Goal: Task Accomplishment & Management: Manage account settings

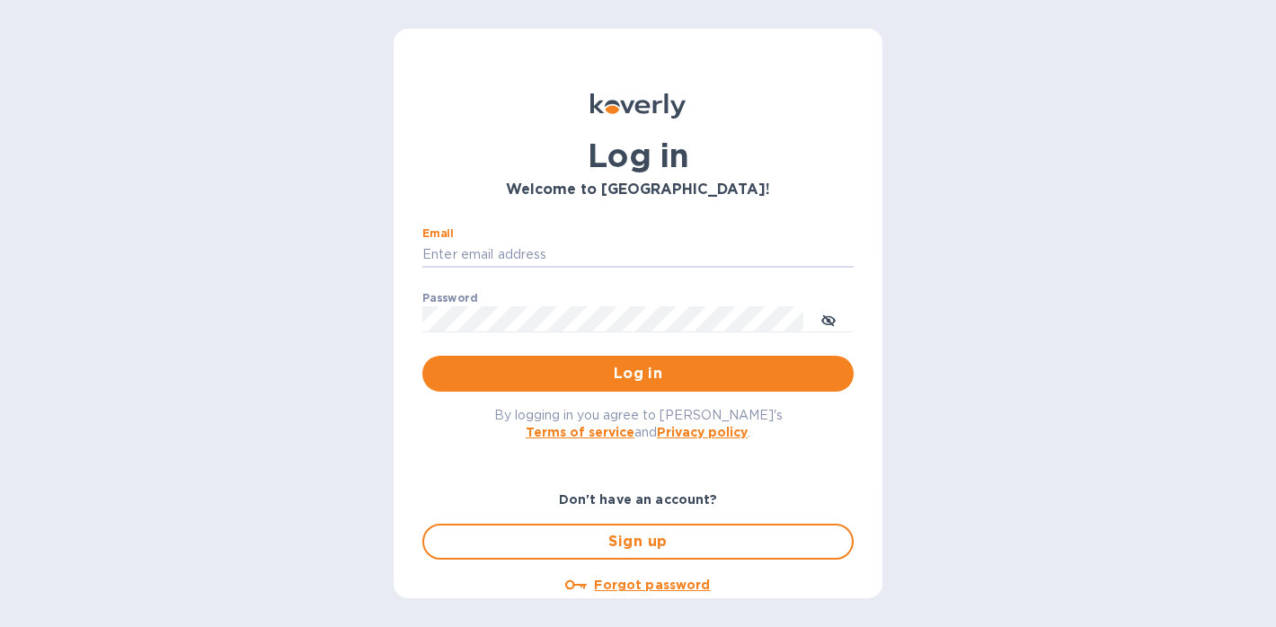
type input "eli@marathonwineimports.com"
click at [635, 373] on button "Log in" at bounding box center [637, 374] width 431 height 36
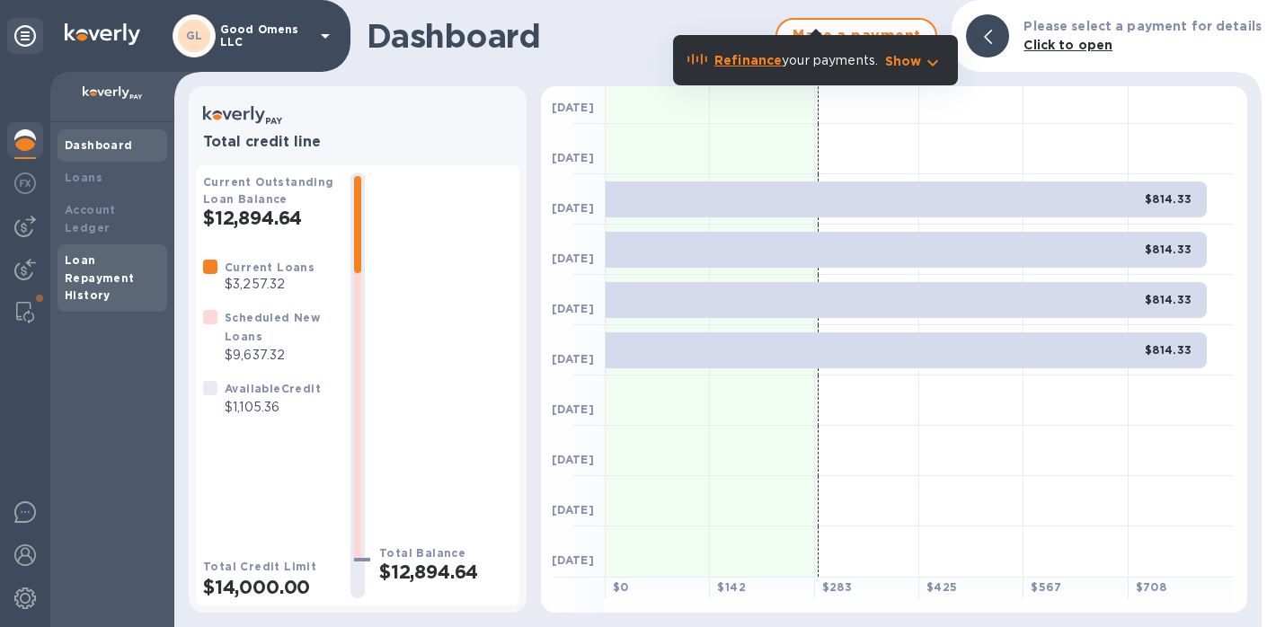
scroll to position [214, 0]
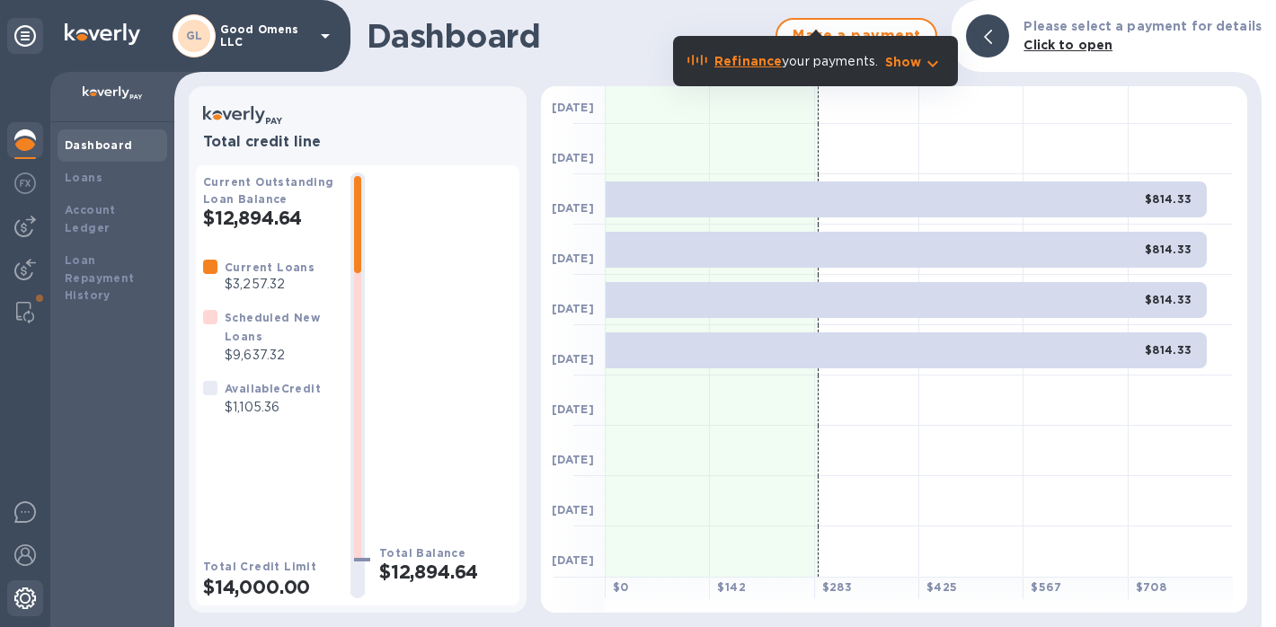
click at [13, 610] on div at bounding box center [25, 601] width 36 height 40
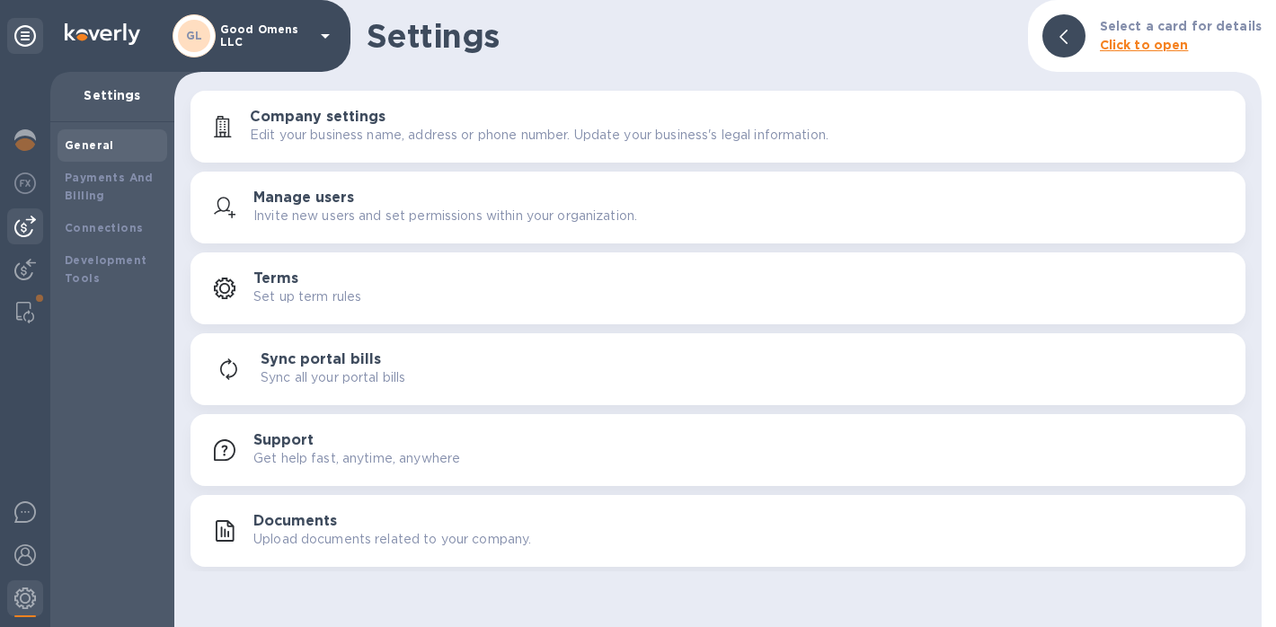
click at [24, 237] on div at bounding box center [25, 227] width 36 height 36
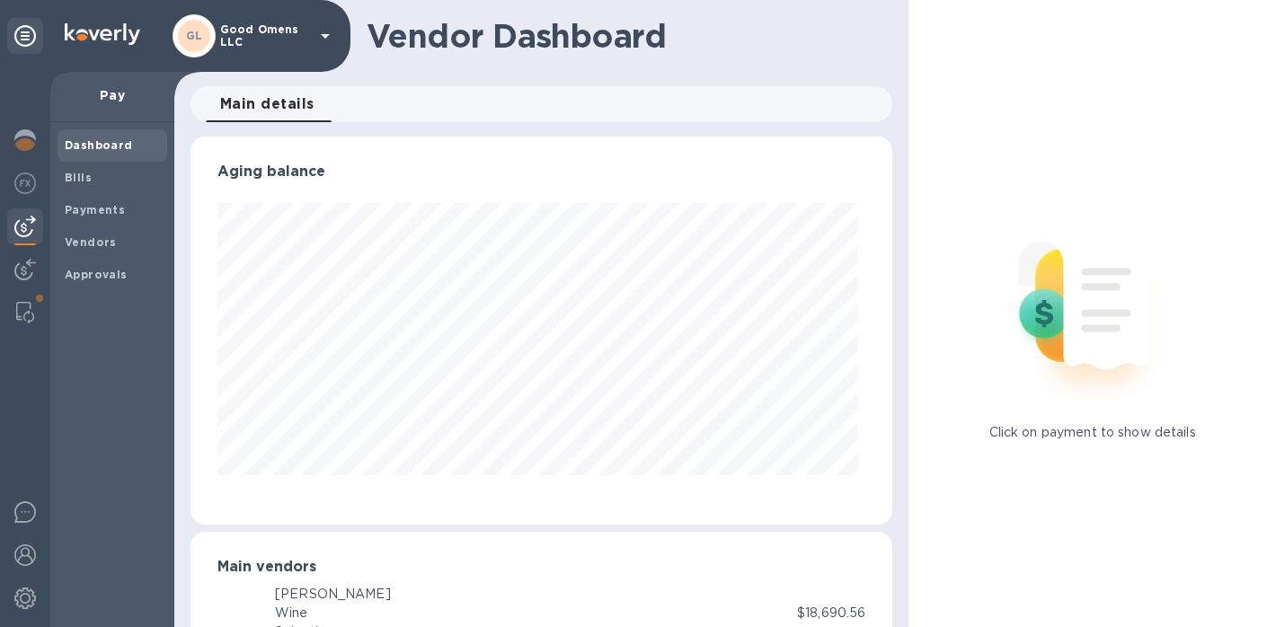
scroll to position [388, 696]
click at [93, 208] on b "Payments" at bounding box center [95, 209] width 60 height 13
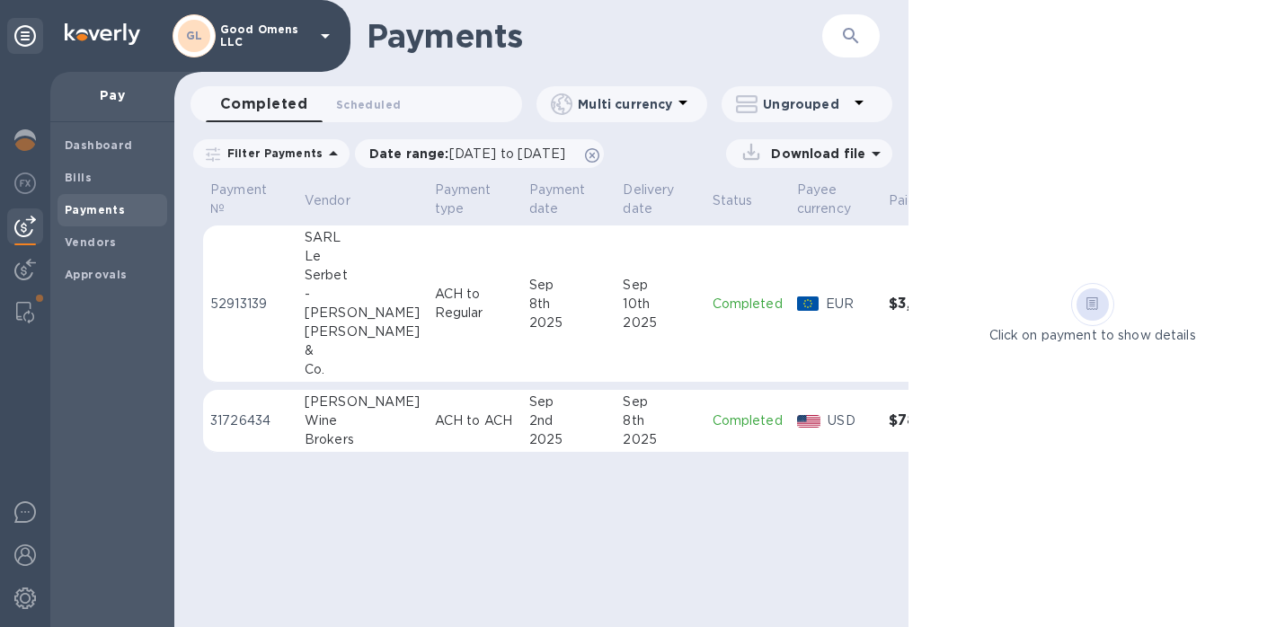
click at [251, 23] on p "Good Omens LLC" at bounding box center [265, 35] width 90 height 25
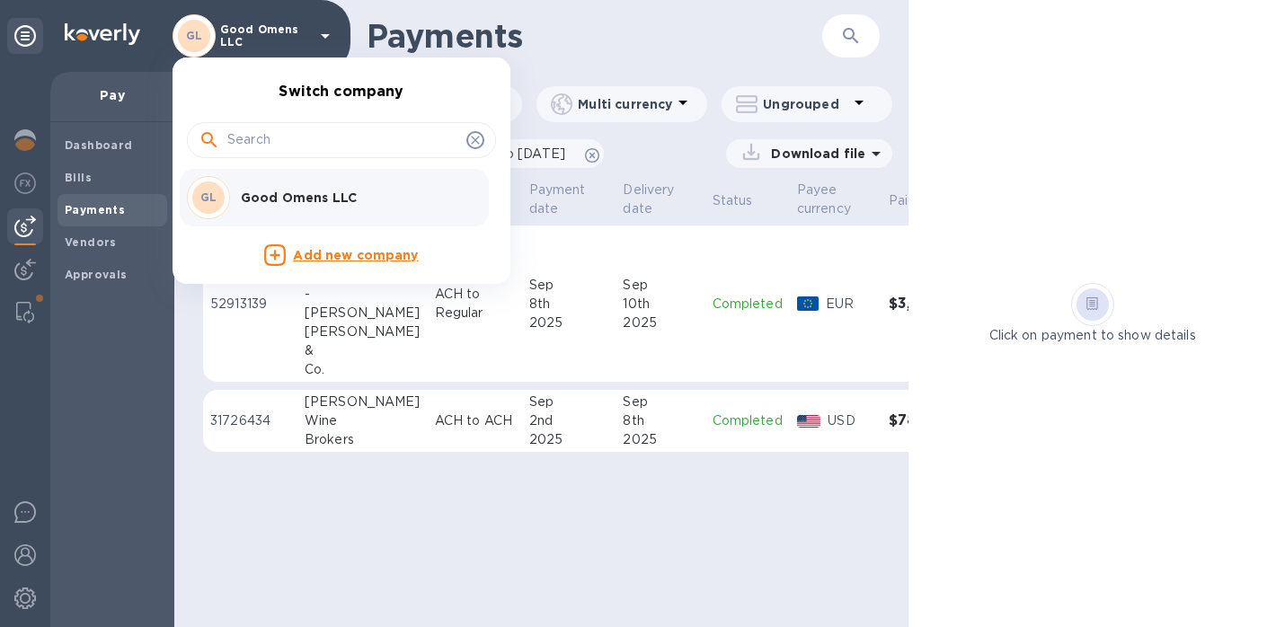
click at [314, 191] on p "Good Omens LLC" at bounding box center [354, 198] width 227 height 18
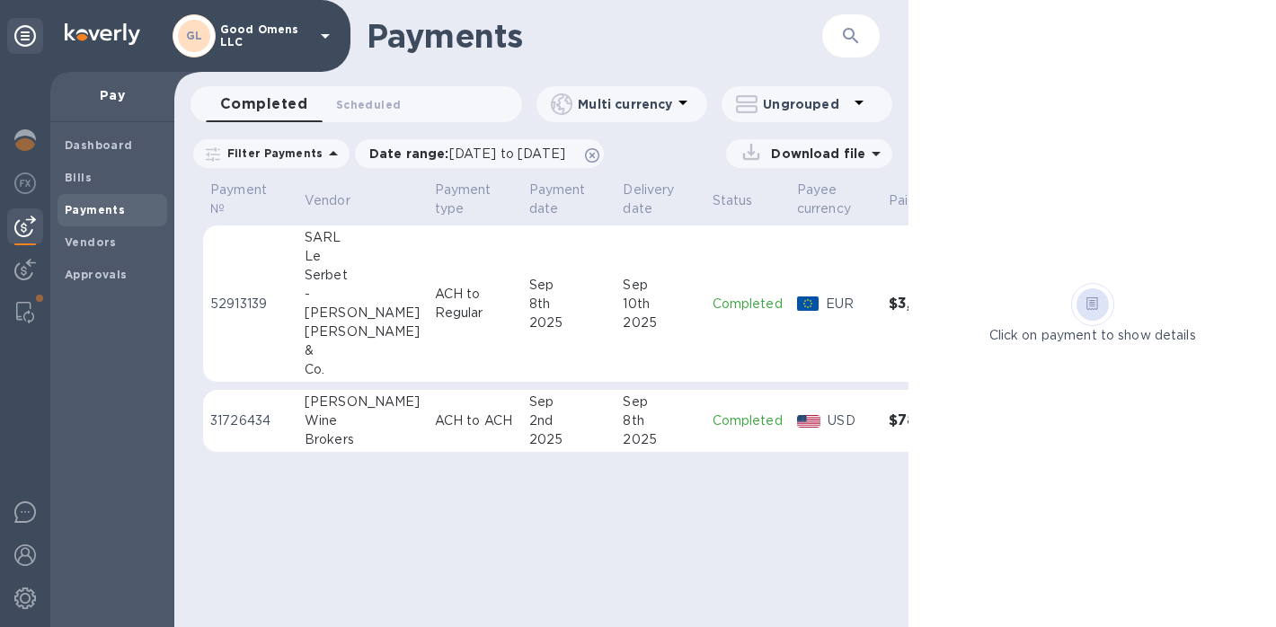
click at [33, 293] on div at bounding box center [25, 350] width 50 height 556
click at [27, 306] on img at bounding box center [25, 313] width 18 height 22
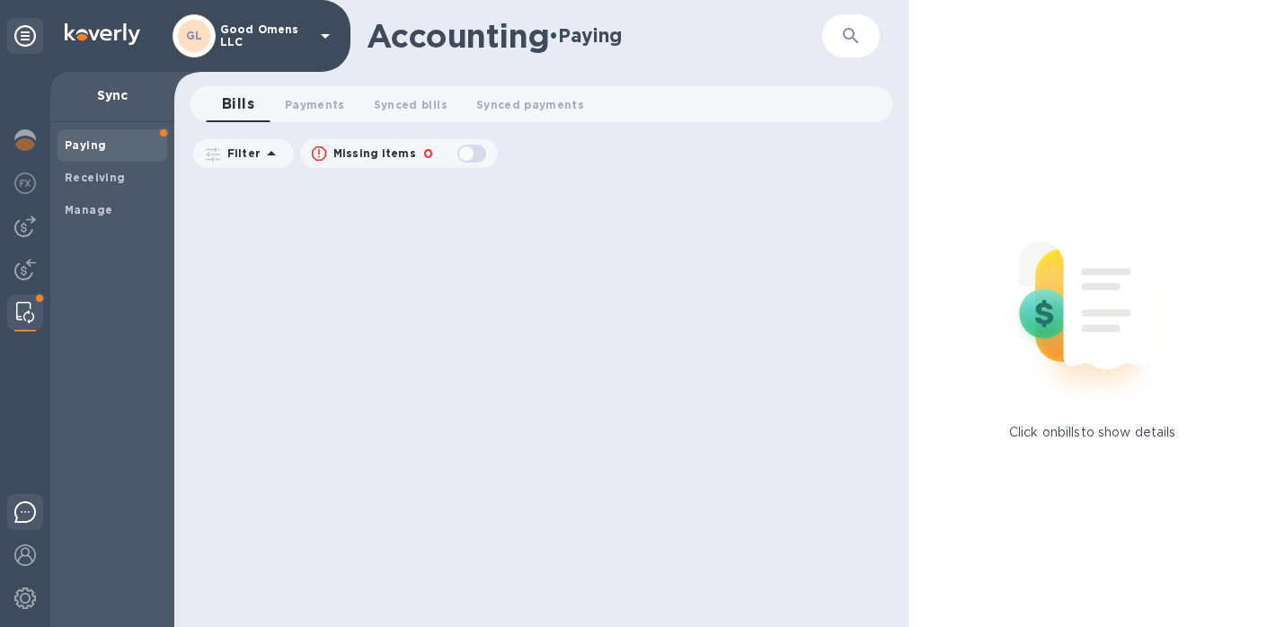
click at [29, 513] on img at bounding box center [25, 513] width 22 height 22
click at [27, 559] on img at bounding box center [25, 556] width 22 height 22
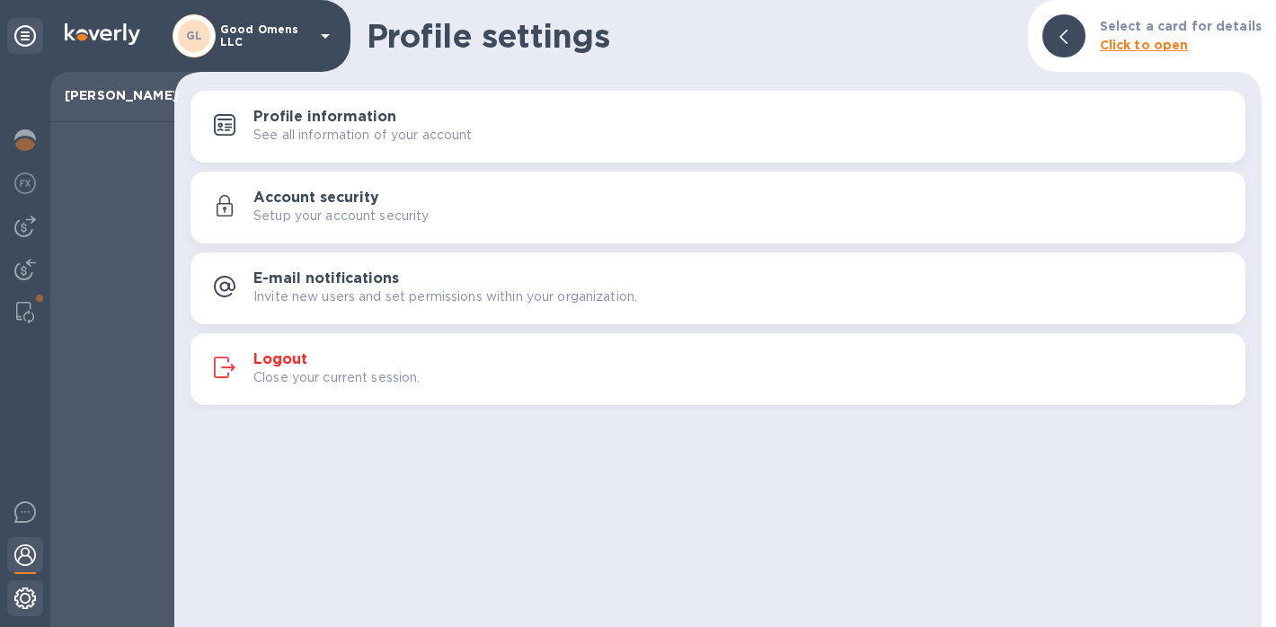
click at [22, 596] on img at bounding box center [25, 599] width 22 height 22
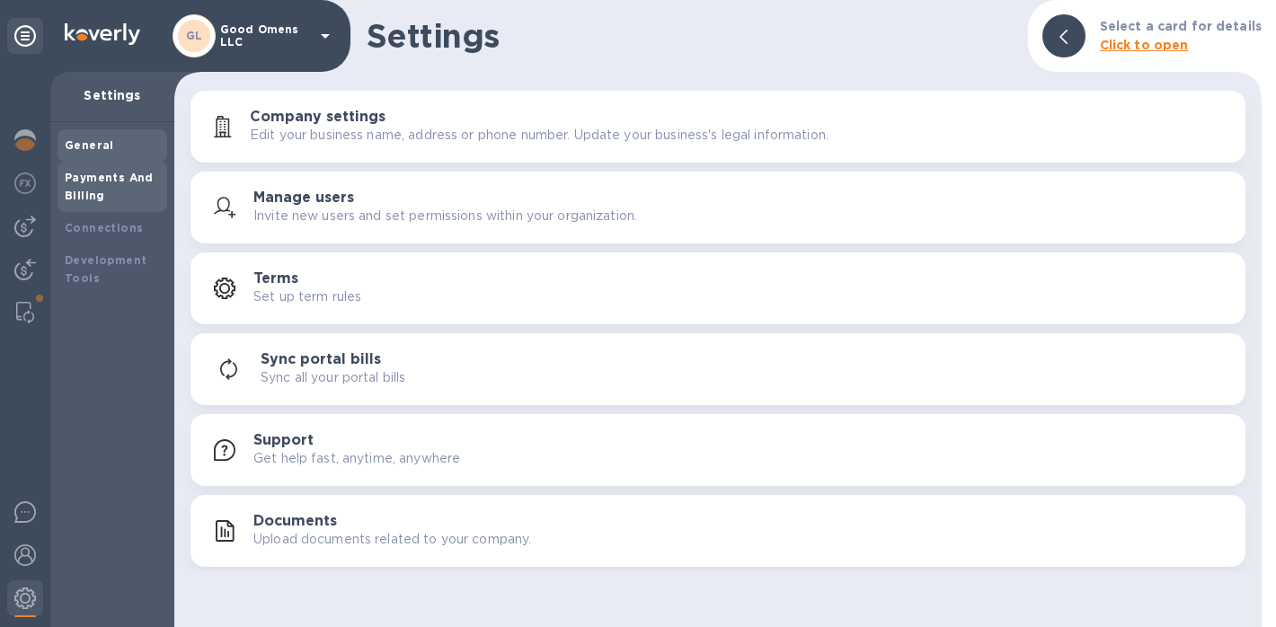
click at [138, 185] on div "Payments And Billing" at bounding box center [112, 187] width 95 height 36
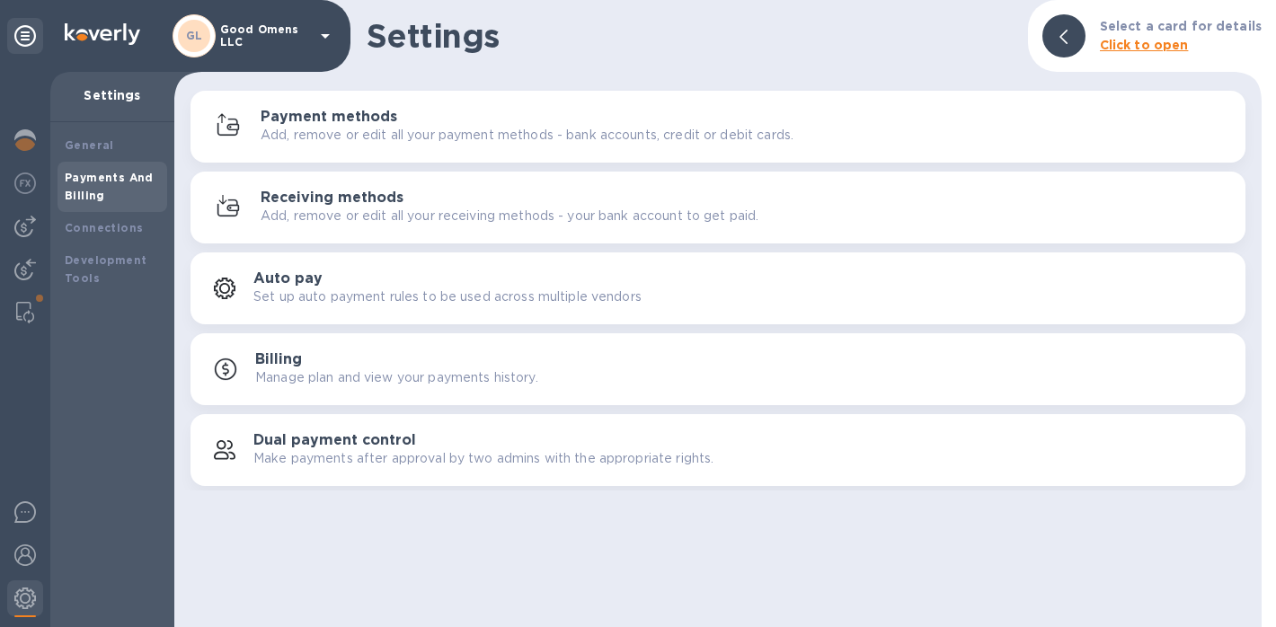
click at [378, 126] on p "Add, remove or edit all your payment methods - bank accounts, credit or debit c…" at bounding box center [527, 135] width 533 height 19
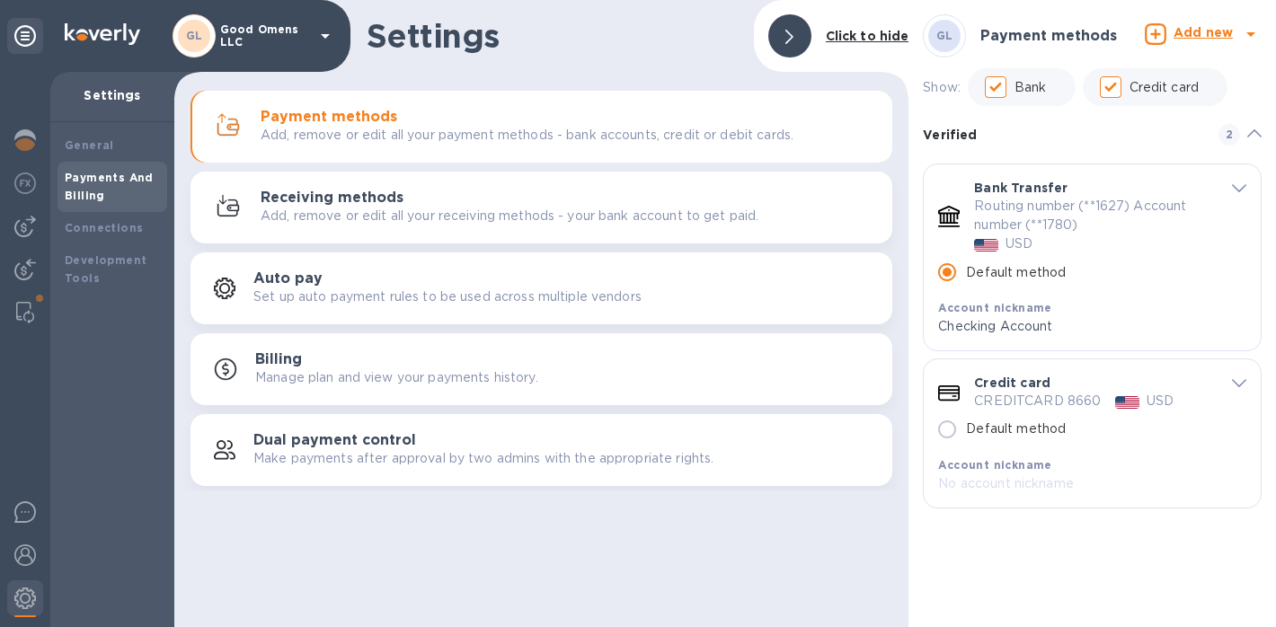
click at [1237, 34] on div at bounding box center [1251, 36] width 29 height 32
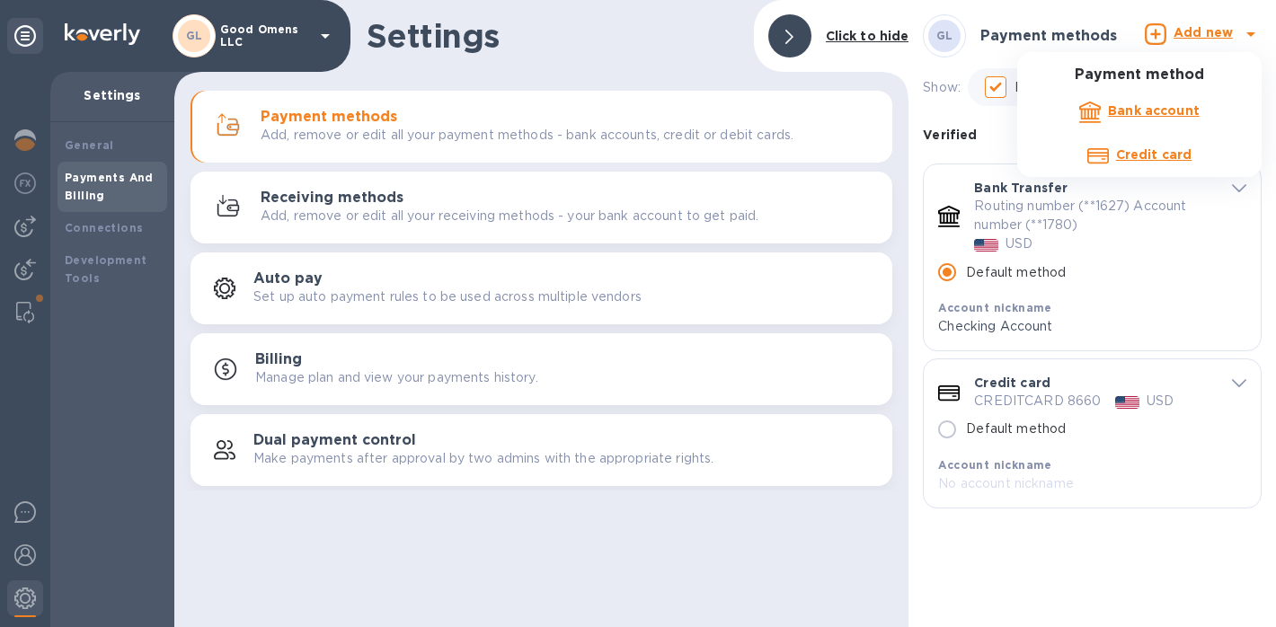
click at [1211, 30] on div at bounding box center [638, 313] width 1276 height 627
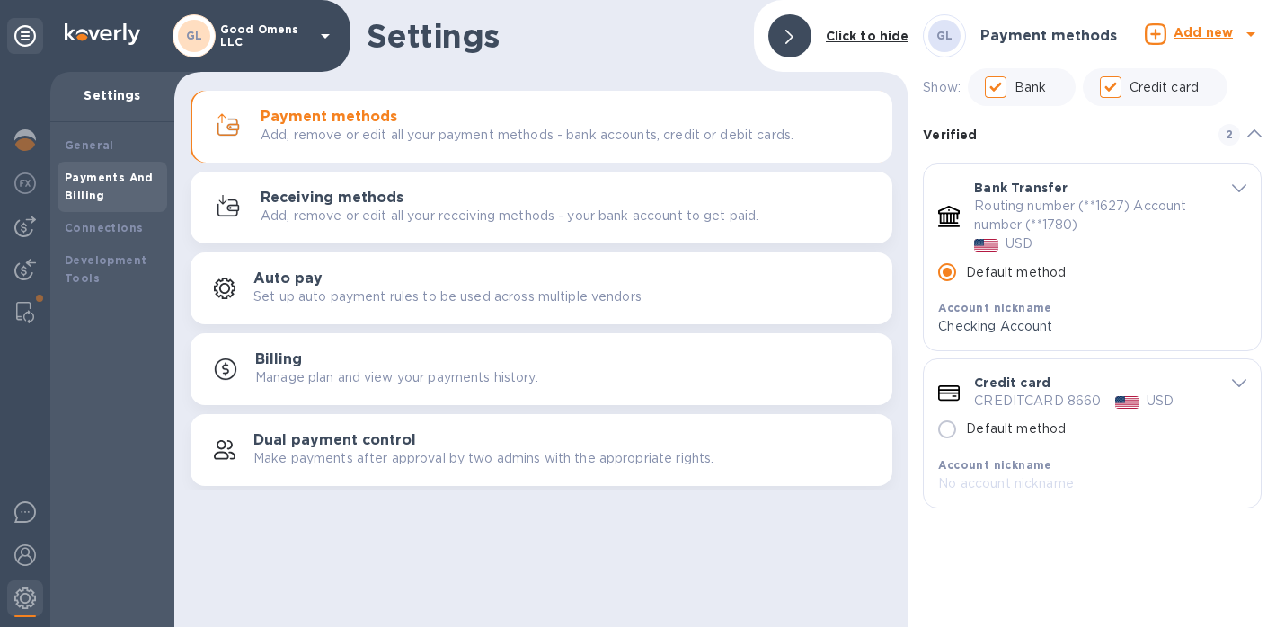
click at [1211, 30] on b "Add new" at bounding box center [1203, 32] width 59 height 14
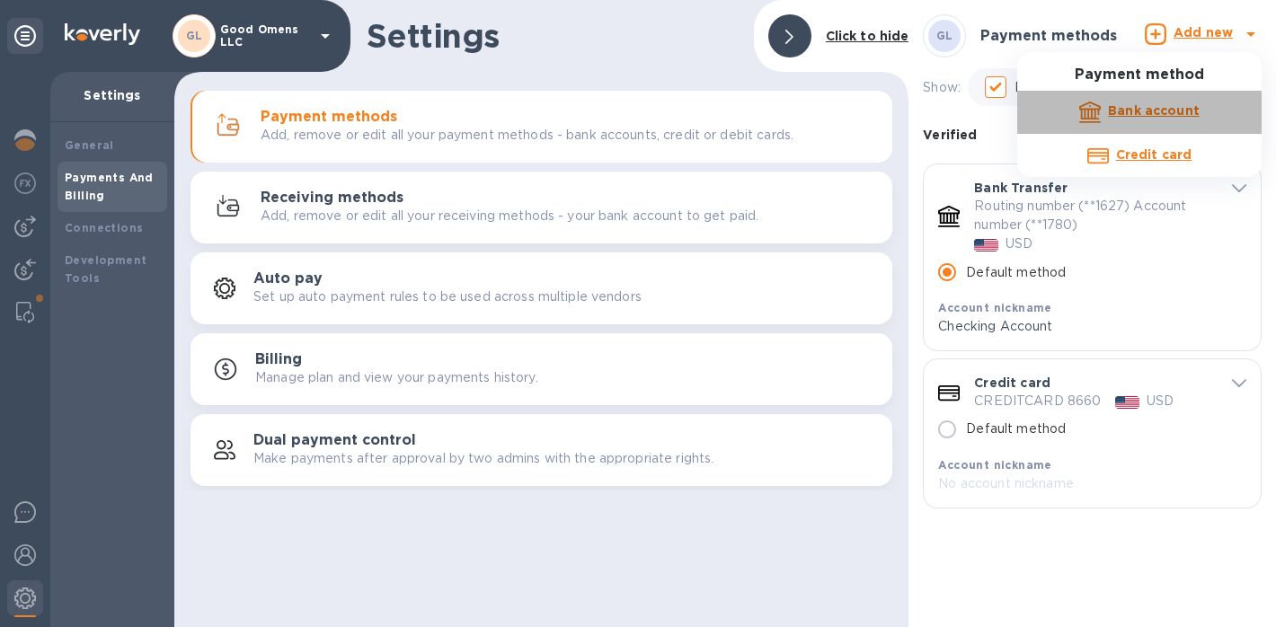
click at [1174, 107] on b "Bank account" at bounding box center [1154, 110] width 92 height 14
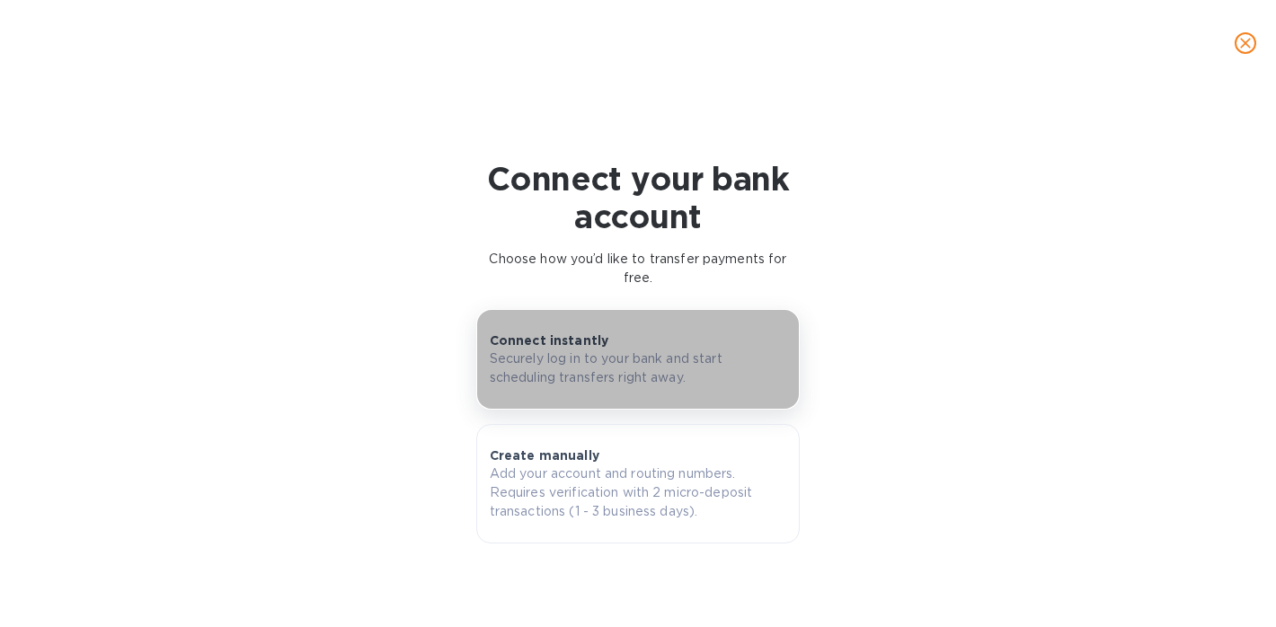
click at [622, 345] on div "Connect instantly Securely log in to your bank and start scheduling transfers r…" at bounding box center [639, 360] width 298 height 56
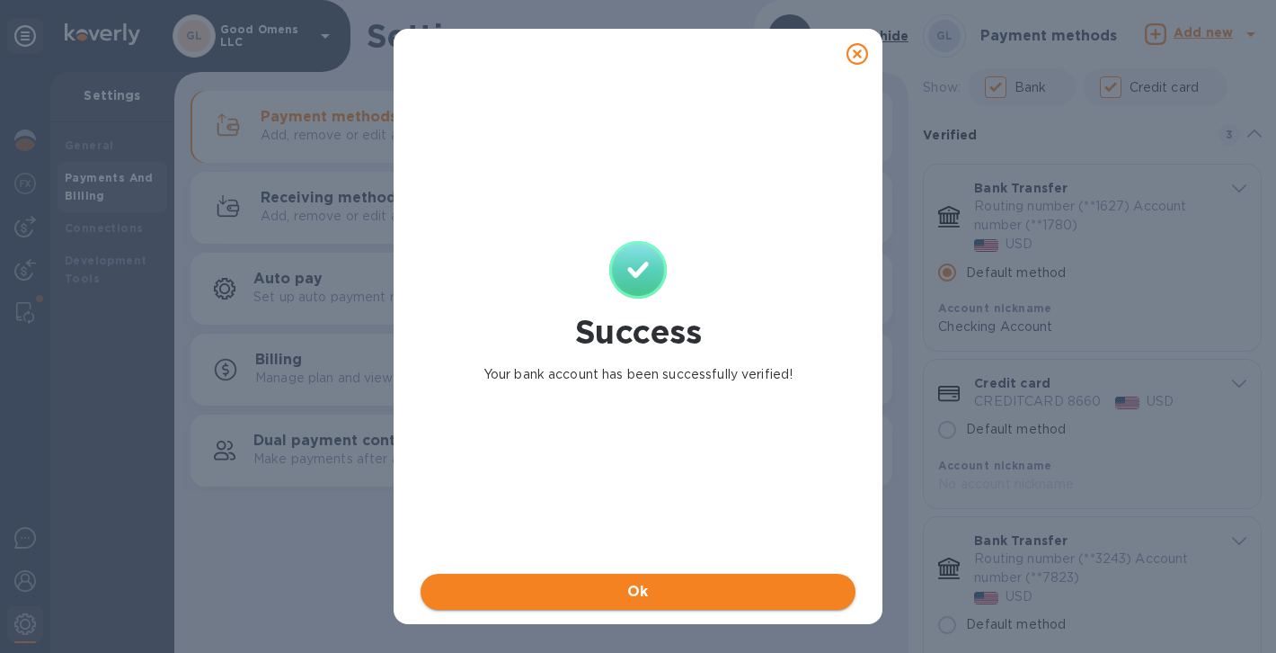
click at [609, 593] on span "Ok" at bounding box center [638, 592] width 406 height 22
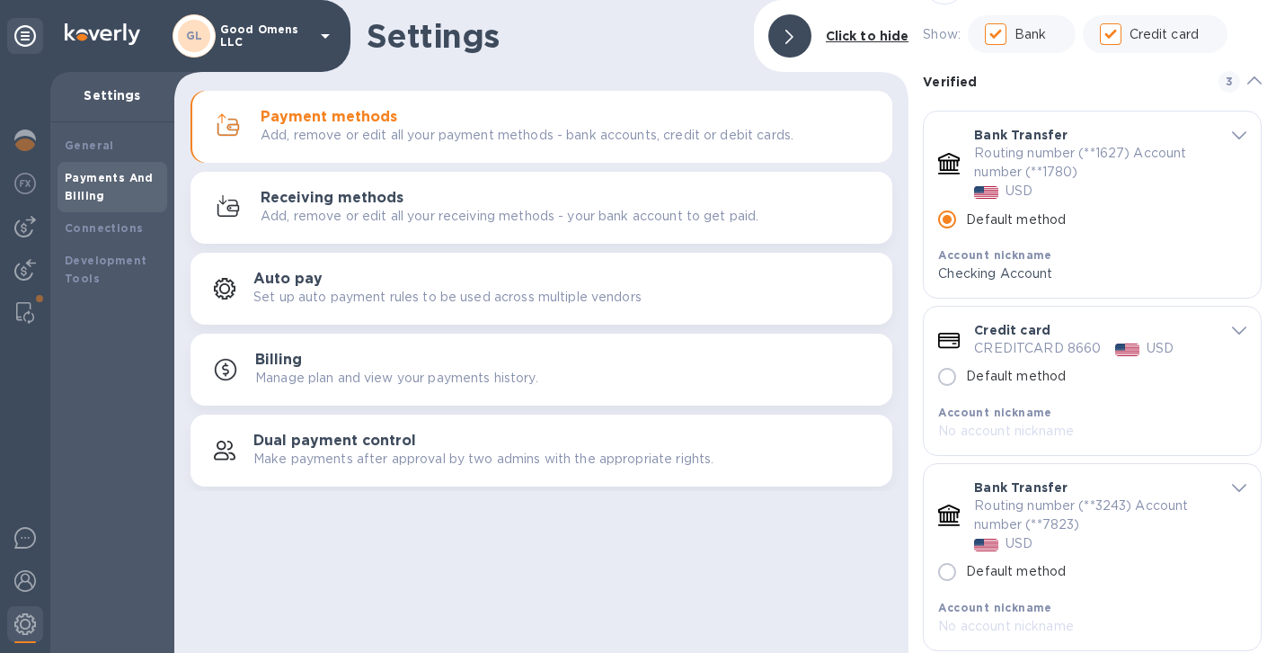
scroll to position [57, 0]
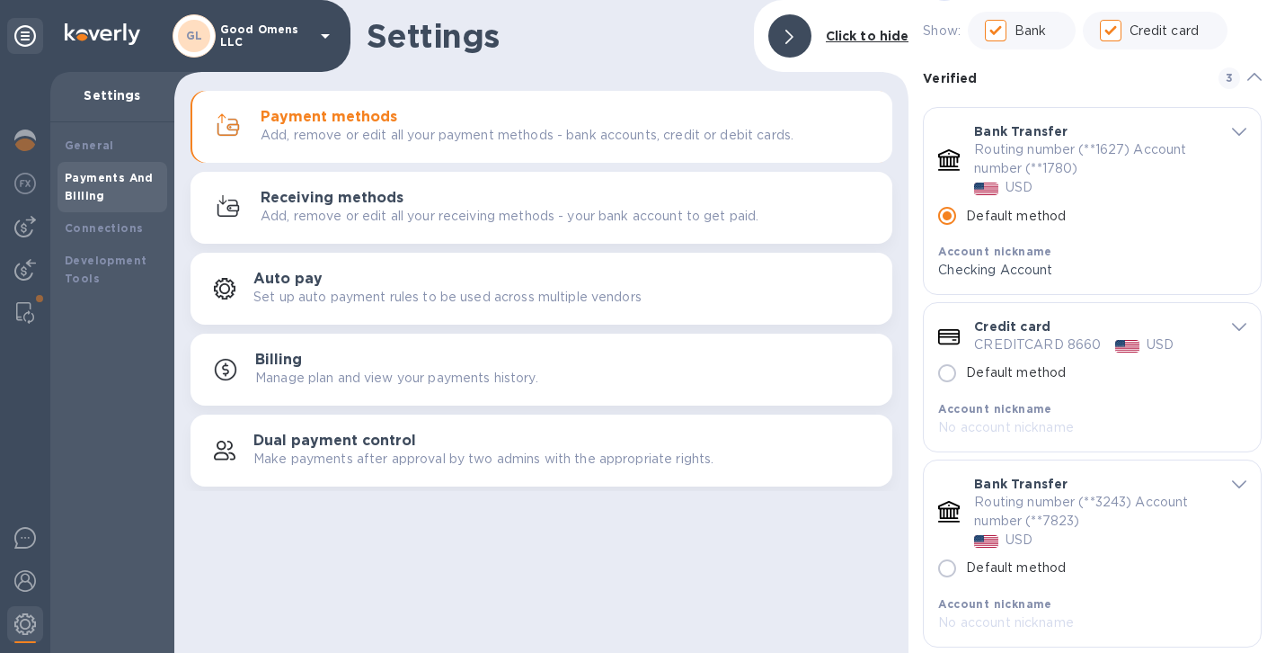
click at [1240, 322] on div "Credit card CREDITCARD 8660 USD Default method Account nickname No account nick…" at bounding box center [1092, 377] width 337 height 148
click at [1232, 328] on icon "default-method" at bounding box center [1239, 327] width 14 height 8
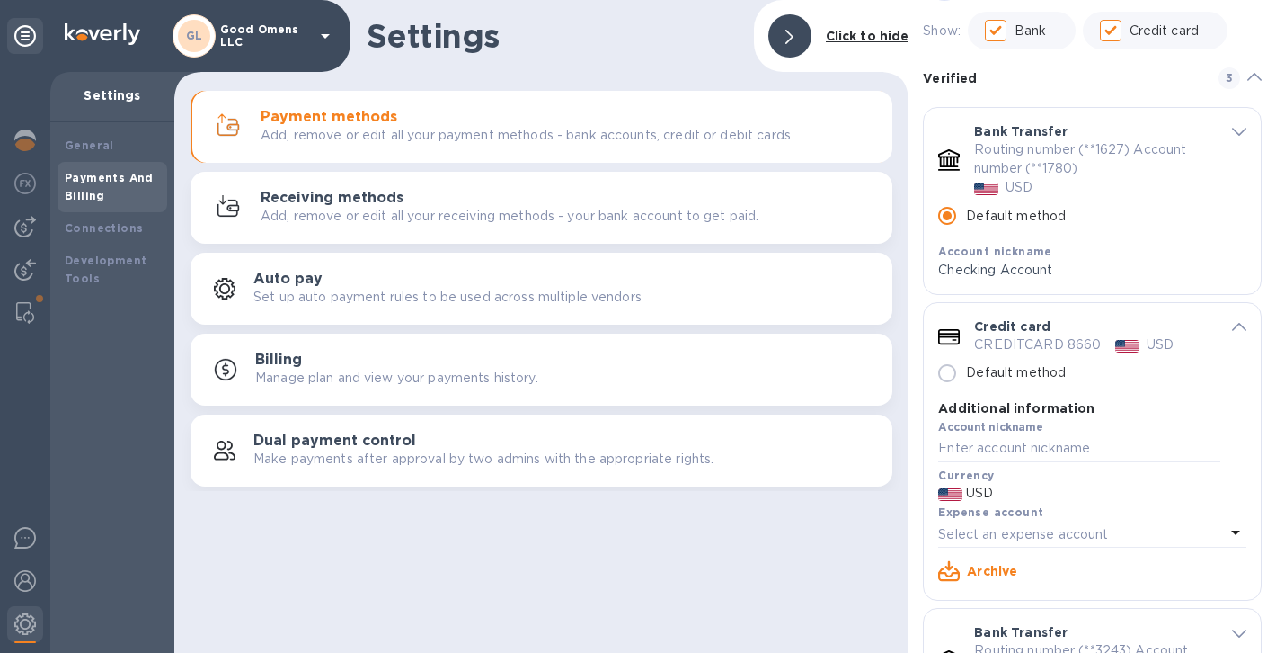
click at [1232, 328] on icon "default-method" at bounding box center [1239, 327] width 14 height 8
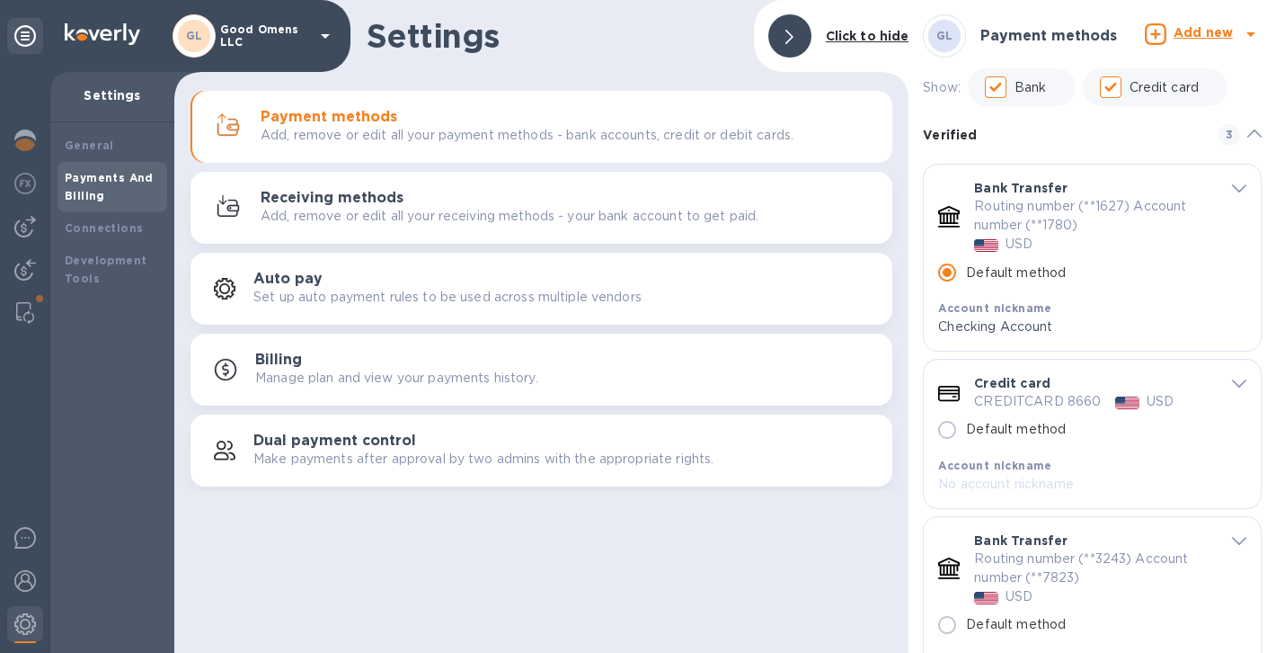
scroll to position [0, 0]
click at [30, 216] on img at bounding box center [25, 227] width 22 height 22
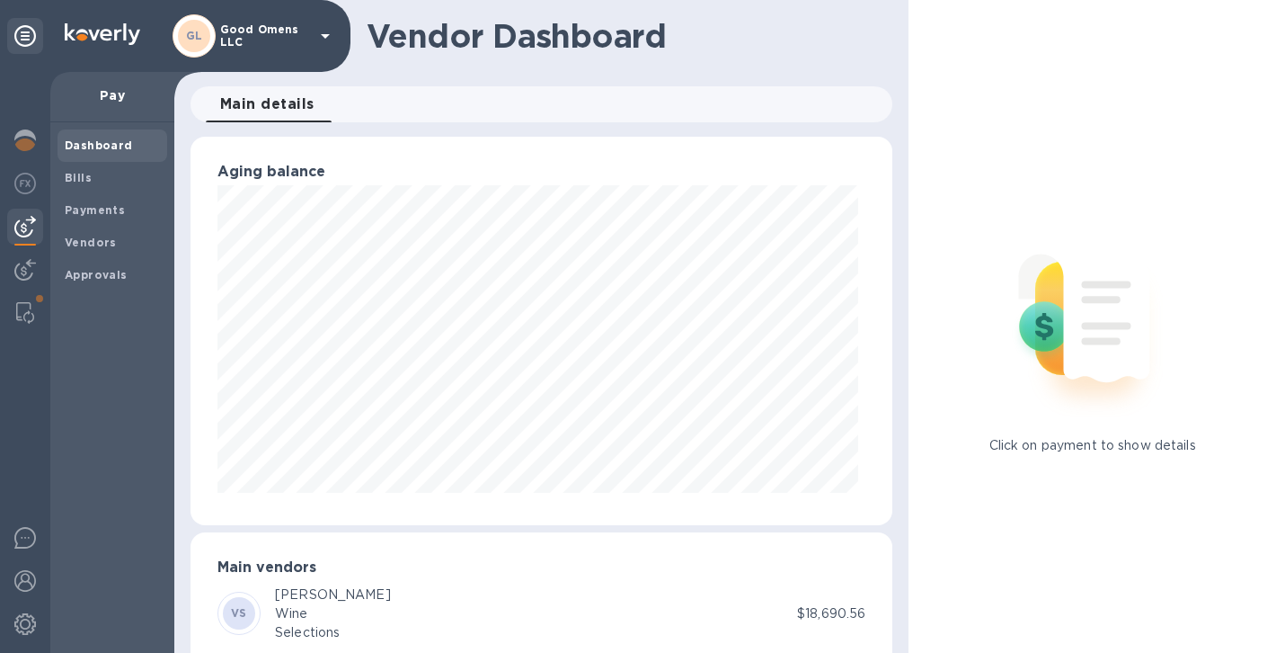
scroll to position [388, 696]
